Goal: Task Accomplishment & Management: Complete application form

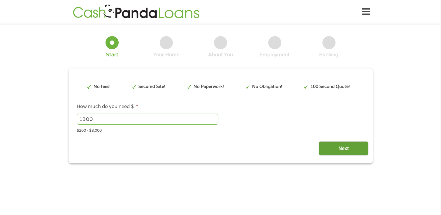
click at [334, 146] on input "Next" at bounding box center [344, 148] width 50 height 14
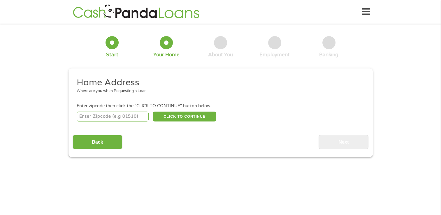
click at [106, 118] on input "number" at bounding box center [113, 117] width 72 height 10
type input "72006"
select select "[US_STATE]"
click at [171, 120] on button "CLICK TO CONTINUE" at bounding box center [185, 117] width 64 height 10
type input "72006"
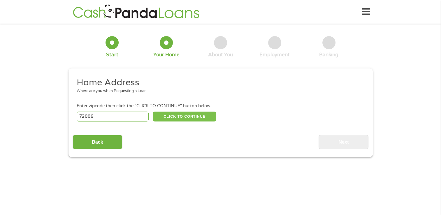
type input "Augusta"
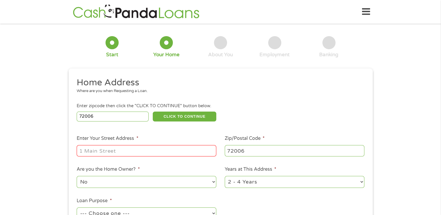
click at [145, 150] on input "Enter Your Street Address *" at bounding box center [147, 150] width 140 height 11
type input "[STREET_ADDRESS]"
click at [215, 181] on select "No Yes" at bounding box center [147, 182] width 140 height 12
select select "yes"
click at [77, 177] on select "No Yes" at bounding box center [147, 182] width 140 height 12
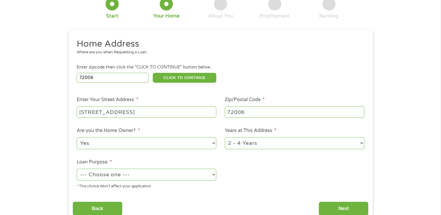
scroll to position [62, 0]
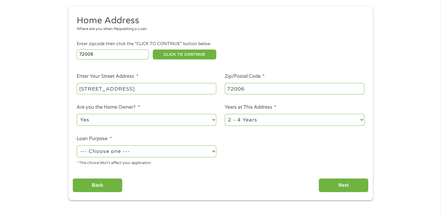
click at [213, 150] on select "--- Choose one --- Pay Bills Debt Consolidation Home Improvement Major Purchase…" at bounding box center [147, 151] width 140 height 12
select select "paybills"
click at [77, 146] on select "--- Choose one --- Pay Bills Debt Consolidation Home Improvement Major Purchase…" at bounding box center [147, 151] width 140 height 12
click at [337, 187] on input "Next" at bounding box center [344, 185] width 50 height 14
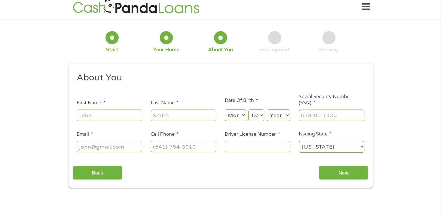
scroll to position [0, 0]
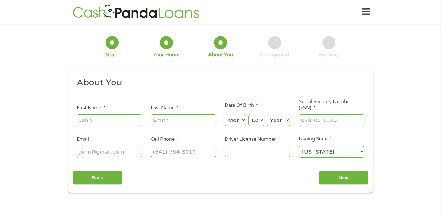
click at [108, 118] on input "First Name *" at bounding box center [110, 120] width 66 height 11
type input "[PERSON_NAME]"
type input "[PERSON_NAME][EMAIL_ADDRESS][PERSON_NAME][DOMAIN_NAME]"
type input "[PHONE_NUMBER]"
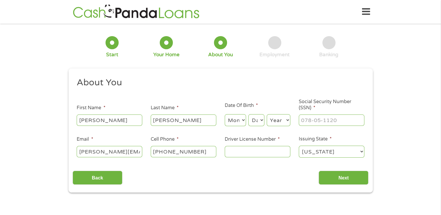
click at [236, 122] on select "Month 1 2 3 4 5 6 7 8 9 10 11 12" at bounding box center [235, 120] width 21 height 12
select select "8"
click at [225, 115] on select "Month 1 2 3 4 5 6 7 8 9 10 11 12" at bounding box center [235, 120] width 21 height 12
click at [253, 117] on select "Day 1 2 3 4 5 6 7 8 9 10 11 12 13 14 15 16 17 18 19 20 21 22 23 24 25 26 27 28 …" at bounding box center [256, 120] width 16 height 12
click at [248, 115] on select "Day 1 2 3 4 5 6 7 8 9 10 11 12 13 14 15 16 17 18 19 20 21 22 23 24 25 26 27 28 …" at bounding box center [256, 120] width 16 height 12
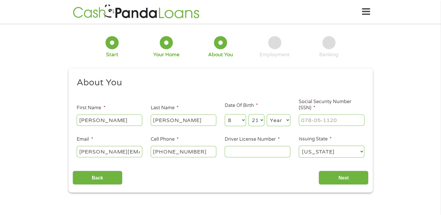
click at [259, 118] on select "Day 1 2 3 4 5 6 7 8 9 10 11 12 13 14 15 16 17 18 19 20 21 22 23 24 25 26 27 28 …" at bounding box center [256, 120] width 16 height 12
select select "20"
click at [248, 115] on select "Day 1 2 3 4 5 6 7 8 9 10 11 12 13 14 15 16 17 18 19 20 21 22 23 24 25 26 27 28 …" at bounding box center [256, 120] width 16 height 12
click at [287, 120] on select "Year [DATE] 2006 2005 2004 2003 2002 2001 2000 1999 1998 1997 1996 1995 1994 19…" at bounding box center [279, 120] width 24 height 12
select select "1979"
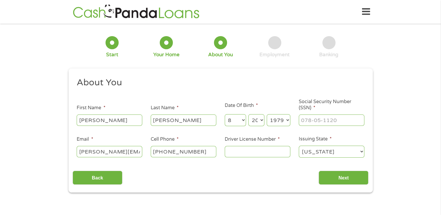
click at [267, 115] on select "Year [DATE] 2006 2005 2004 2003 2002 2001 2000 1999 1998 1997 1996 1995 1994 19…" at bounding box center [279, 120] width 24 height 12
click at [301, 120] on input "___-__-____" at bounding box center [332, 120] width 66 height 11
type input "429-43-2761"
click at [273, 151] on input "Driver License Number *" at bounding box center [258, 151] width 66 height 11
click at [360, 178] on input "Next" at bounding box center [344, 178] width 50 height 14
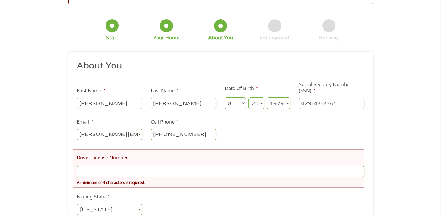
scroll to position [62, 0]
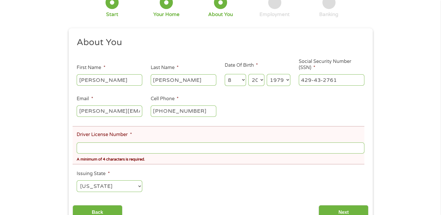
click at [174, 152] on input "Driver License Number *" at bounding box center [220, 148] width 287 height 11
type input "0968"
click at [349, 209] on input "Next" at bounding box center [344, 212] width 50 height 14
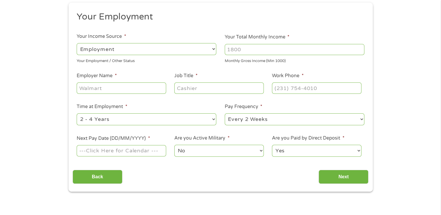
scroll to position [82, 0]
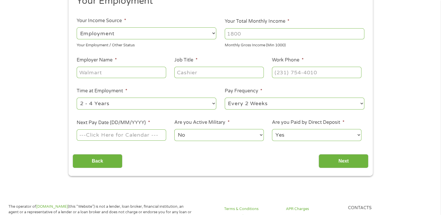
click at [132, 134] on input "Next Pay Date (DD/MM/YYYY) *" at bounding box center [121, 134] width 89 height 11
click at [95, 136] on input "Next Pay Date (DD/MM/YYYY) *" at bounding box center [121, 134] width 89 height 11
click at [122, 136] on input "Next Pay Date (DD/MM/YYYY) *" at bounding box center [121, 134] width 89 height 11
type input "[DATE]"
click at [332, 163] on input "Next" at bounding box center [344, 161] width 50 height 14
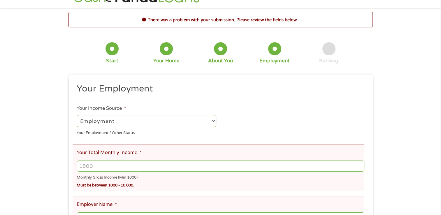
scroll to position [0, 0]
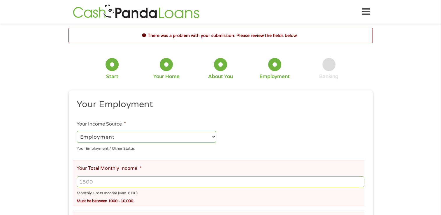
click at [213, 138] on select "--- Choose one --- Employment [DEMOGRAPHIC_DATA] Benefits" at bounding box center [147, 137] width 140 height 12
click at [77, 131] on select "--- Choose one --- Employment [DEMOGRAPHIC_DATA] Benefits" at bounding box center [147, 137] width 140 height 12
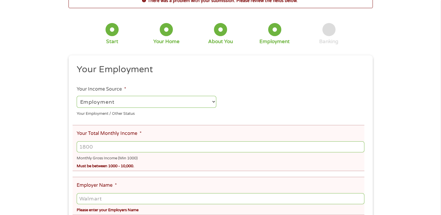
scroll to position [47, 0]
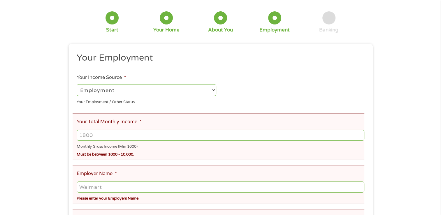
click at [131, 135] on input "Your Total Monthly Income *" at bounding box center [220, 135] width 287 height 11
type input "2100"
click at [119, 187] on input "Employer Name *" at bounding box center [220, 187] width 287 height 11
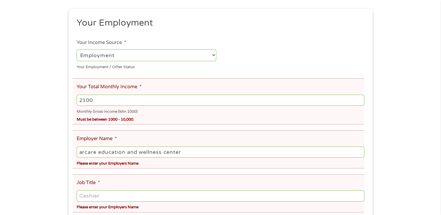
scroll to position [93, 0]
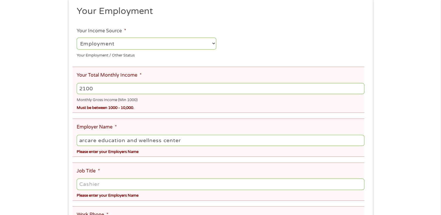
type input "arcare education and wellness center"
click at [162, 184] on input "Job Title *" at bounding box center [220, 184] width 287 height 11
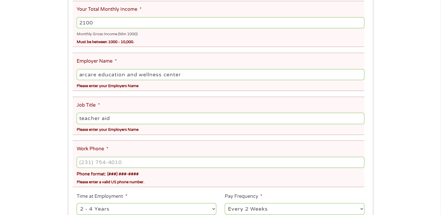
scroll to position [163, 0]
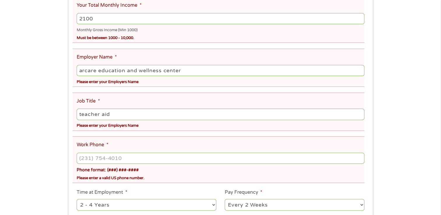
type input "teacher aid"
click at [129, 159] on input "(___) ___-____" at bounding box center [220, 158] width 287 height 11
type input "[PHONE_NUMBER]"
click at [213, 207] on select "--- Choose one --- 1 Year or less 1 - 2 Years 2 - 4 Years Over 4 Years" at bounding box center [147, 205] width 140 height 12
select select "60months"
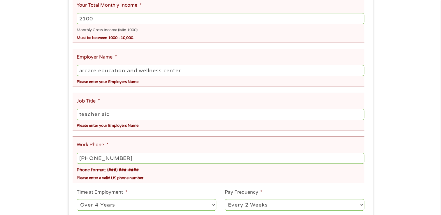
click at [77, 200] on select "--- Choose one --- 1 Year or less 1 - 2 Years 2 - 4 Years Over 4 Years" at bounding box center [147, 205] width 140 height 12
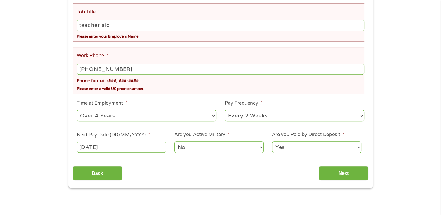
scroll to position [257, 0]
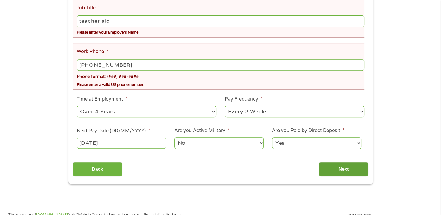
click at [355, 169] on input "Next" at bounding box center [344, 169] width 50 height 14
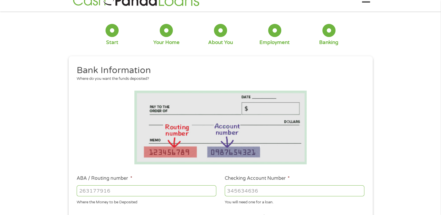
scroll to position [0, 0]
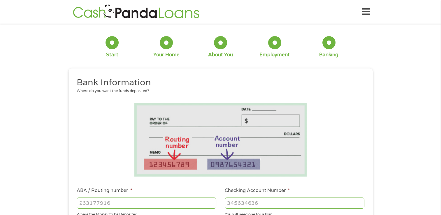
click at [189, 202] on input "ABA / Routing number *" at bounding box center [147, 203] width 140 height 11
type input "084107181"
type input "RIVERWINDBANK"
type input "0841071810"
click at [242, 203] on input "Checking Account Number *" at bounding box center [295, 203] width 140 height 11
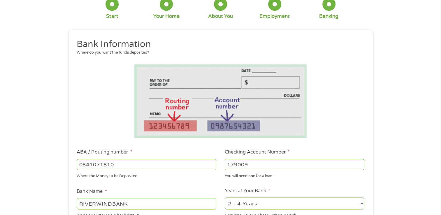
scroll to position [62, 0]
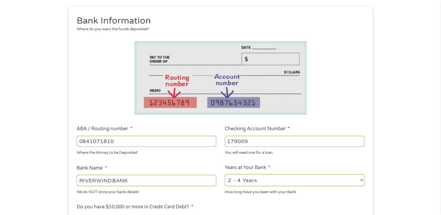
type input "179009"
click at [362, 177] on select "2 - 4 Years 6 - 12 Months 1 - 2 Years Over 4 Years" at bounding box center [295, 180] width 140 height 12
click at [362, 180] on select "2 - 4 Years 6 - 12 Months 1 - 2 Years Over 4 Years" at bounding box center [295, 180] width 140 height 12
click at [351, 181] on select "2 - 4 Years 6 - 12 Months 1 - 2 Years Over 4 Years" at bounding box center [295, 180] width 140 height 12
click at [225, 174] on select "2 - 4 Years 6 - 12 Months 1 - 2 Years Over 4 Years" at bounding box center [295, 180] width 140 height 12
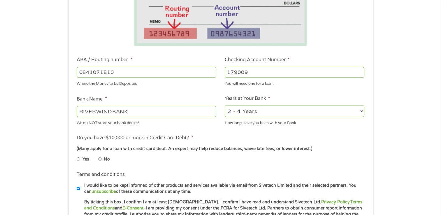
scroll to position [140, 0]
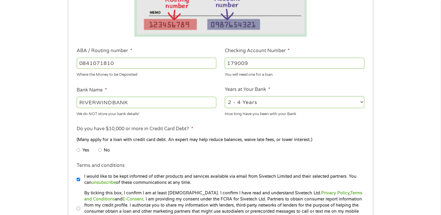
click at [99, 151] on input "No" at bounding box center [99, 149] width 3 height 9
radio input "true"
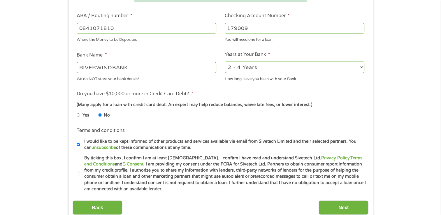
scroll to position [178, 0]
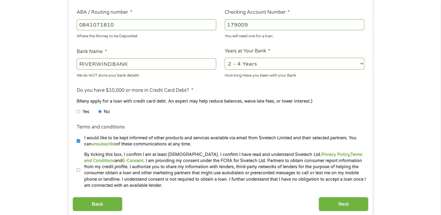
click at [78, 169] on input "By ticking this box, I confirm I am at least [DEMOGRAPHIC_DATA]. I confirm I ha…" at bounding box center [78, 170] width 3 height 9
checkbox input "true"
click at [363, 202] on input "Next" at bounding box center [344, 204] width 50 height 14
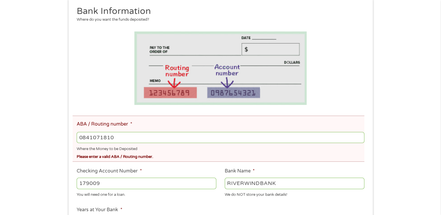
scroll to position [97, 0]
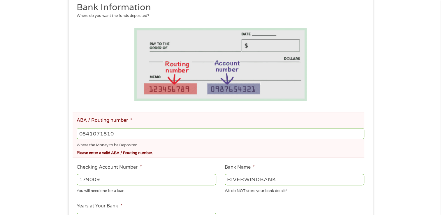
click at [159, 135] on input "0841071810" at bounding box center [220, 133] width 287 height 11
type input "0"
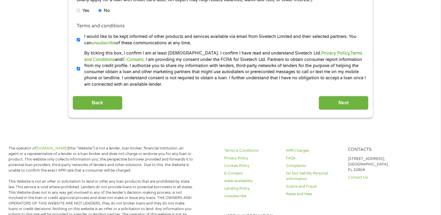
scroll to position [357, 0]
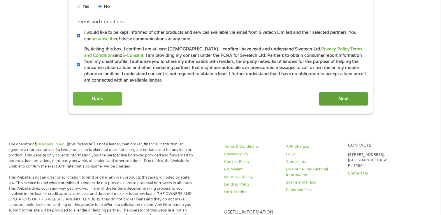
type input "084107181"
click at [365, 100] on input "Next" at bounding box center [344, 99] width 50 height 14
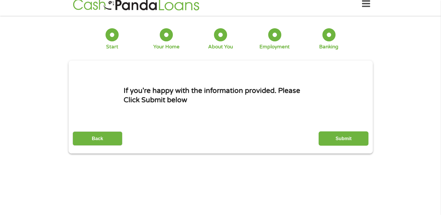
scroll to position [0, 0]
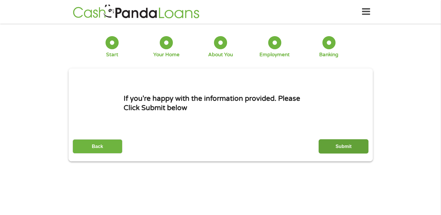
click at [337, 147] on input "Submit" at bounding box center [344, 146] width 50 height 14
